Goal: Information Seeking & Learning: Learn about a topic

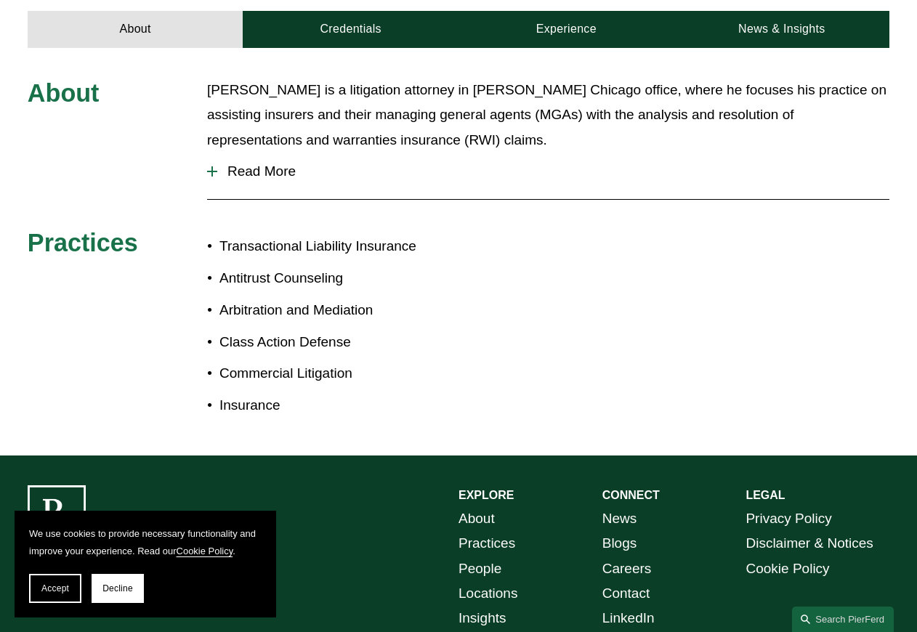
scroll to position [509, 0]
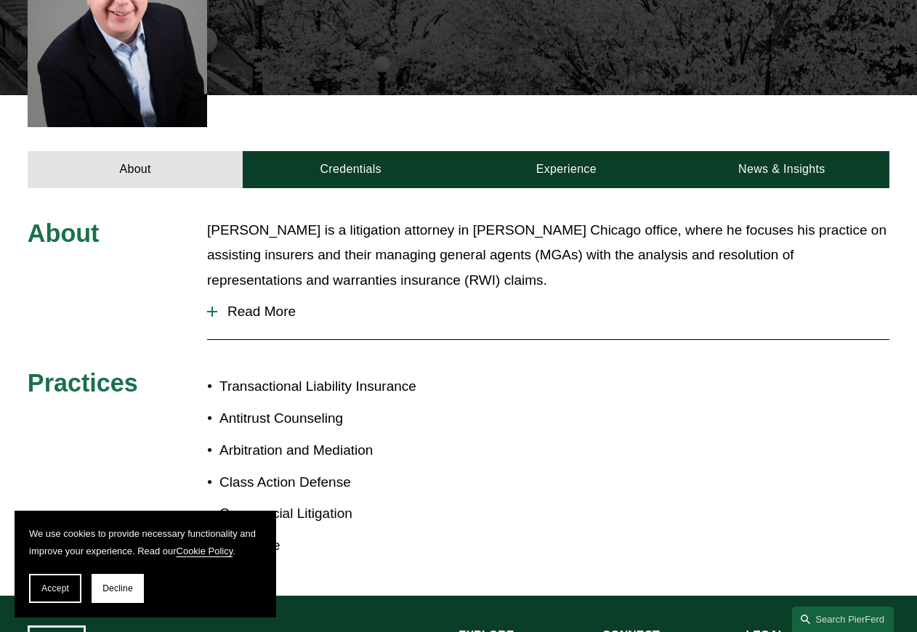
click at [245, 304] on span "Read More" at bounding box center [553, 312] width 672 height 16
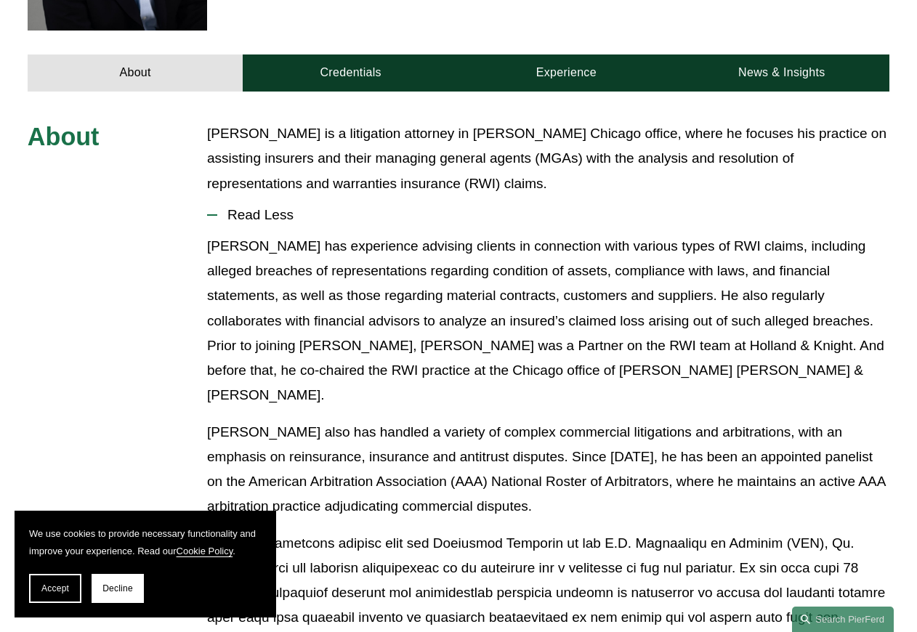
scroll to position [581, 0]
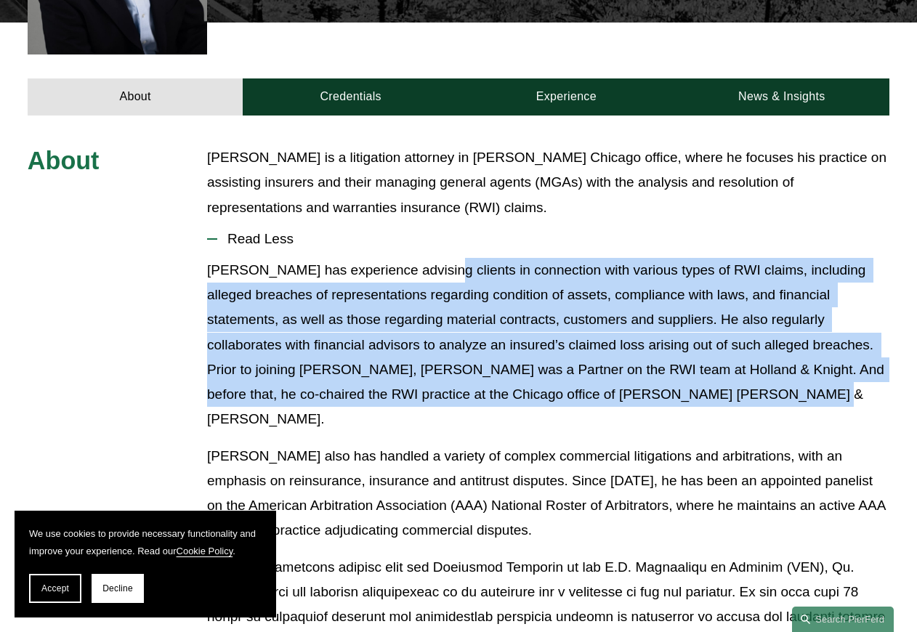
drag, startPoint x: 437, startPoint y: 249, endPoint x: 764, endPoint y: 383, distance: 353.2
click at [764, 383] on p "[PERSON_NAME] has experience advising clients in connection with various types …" at bounding box center [548, 345] width 682 height 174
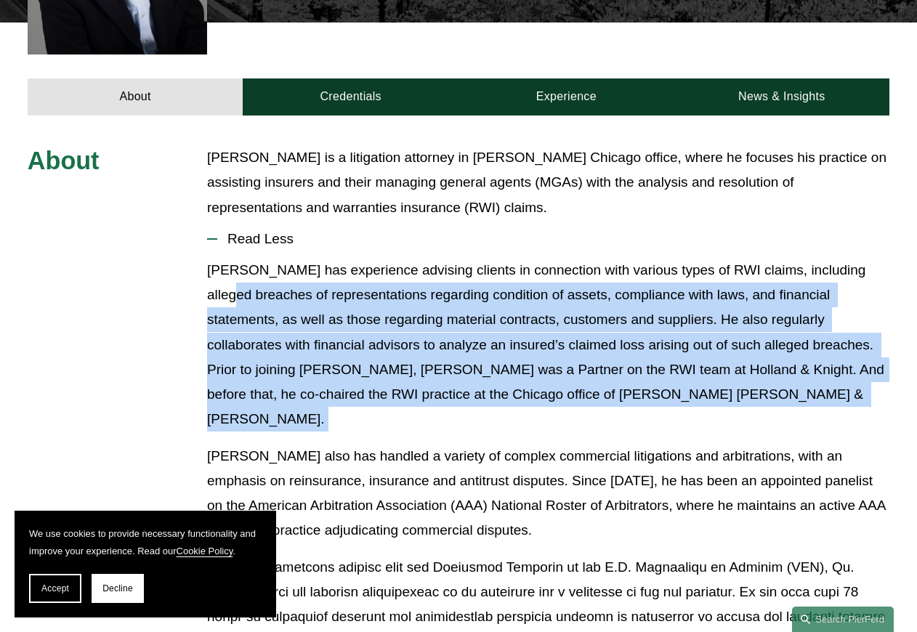
drag, startPoint x: 764, startPoint y: 383, endPoint x: 179, endPoint y: 265, distance: 597.3
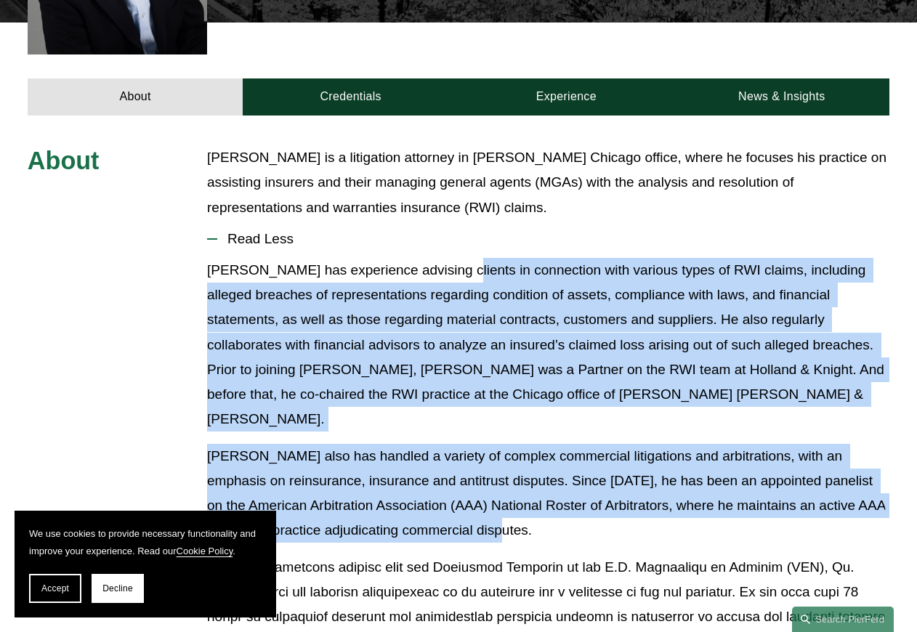
drag, startPoint x: 456, startPoint y: 240, endPoint x: 676, endPoint y: 477, distance: 323.4
click at [676, 477] on div "[PERSON_NAME] has experience advising clients in connection with various types …" at bounding box center [548, 617] width 682 height 718
click at [676, 477] on p "[PERSON_NAME] also has handled a variety of complex commercial litigations and …" at bounding box center [548, 494] width 682 height 100
